Goal: Task Accomplishment & Management: Use online tool/utility

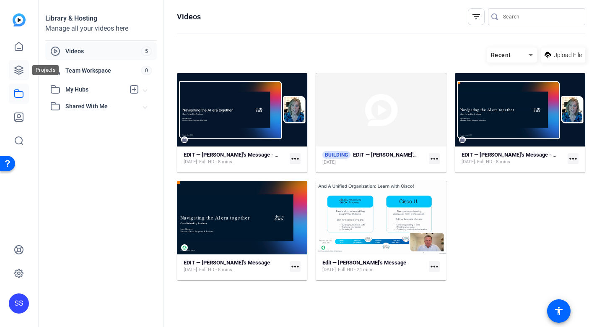
click at [13, 71] on link at bounding box center [19, 70] width 20 height 20
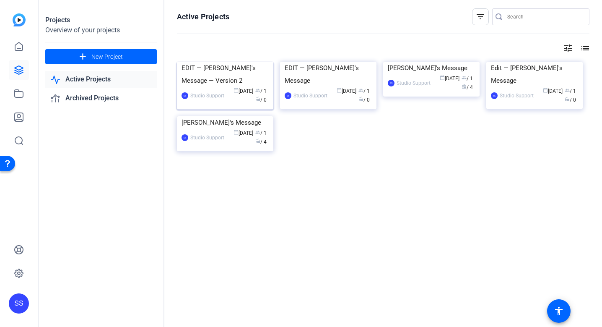
click at [241, 87] on div "EDIT — [PERSON_NAME]'s Message — Version 2" at bounding box center [225, 74] width 87 height 25
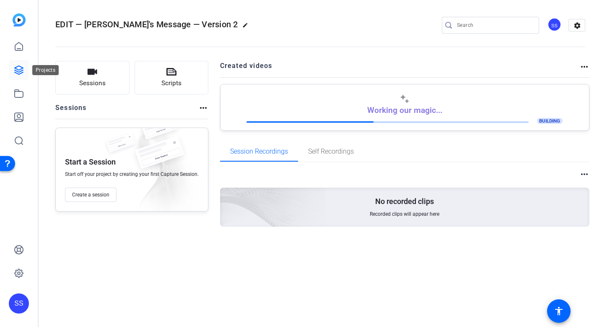
click at [21, 70] on icon at bounding box center [19, 70] width 8 height 8
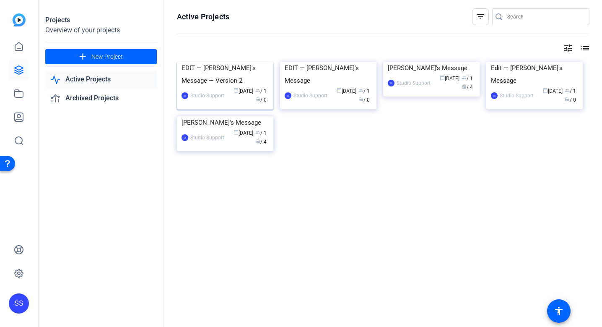
click at [237, 87] on div "EDIT — [PERSON_NAME]'s Message — Version 2" at bounding box center [225, 74] width 87 height 25
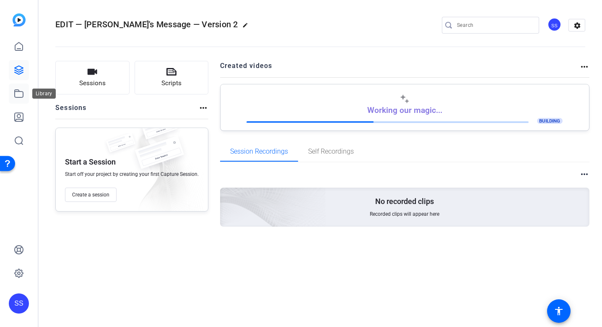
click at [20, 99] on link at bounding box center [19, 93] width 20 height 20
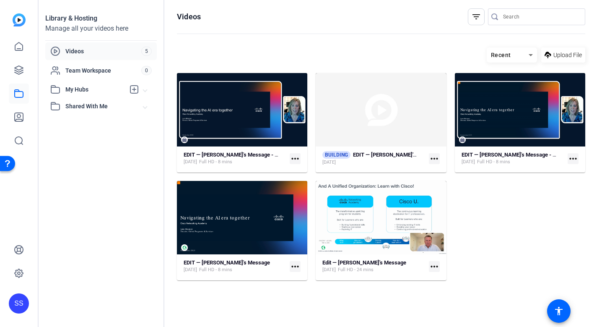
click at [436, 159] on mat-icon "more_horiz" at bounding box center [434, 158] width 11 height 11
click at [443, 170] on span "Edit in Creator" at bounding box center [453, 171] width 35 height 10
